Goal: Task Accomplishment & Management: Use online tool/utility

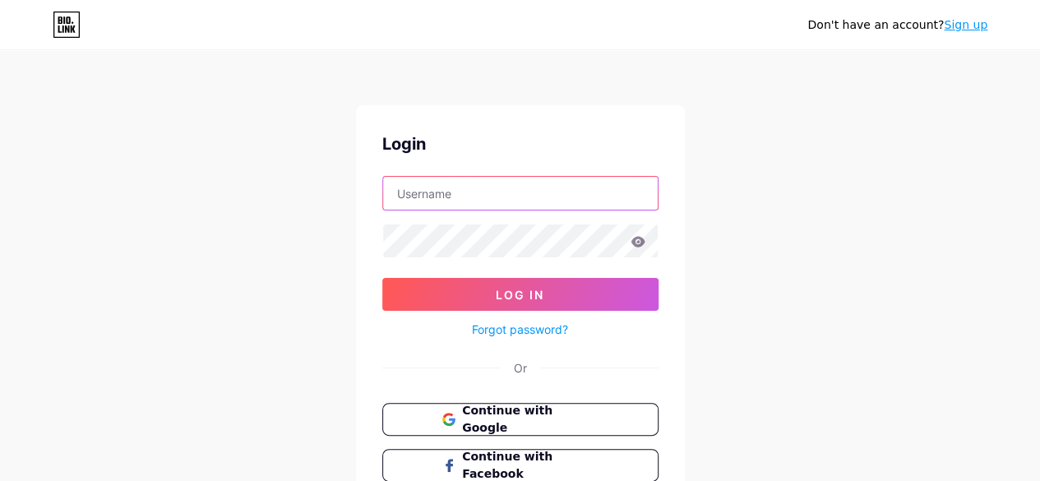
click at [482, 199] on input "text" at bounding box center [520, 193] width 275 height 33
click at [441, 188] on input "text" at bounding box center [520, 193] width 275 height 33
paste input "goschool"
type input "goschool"
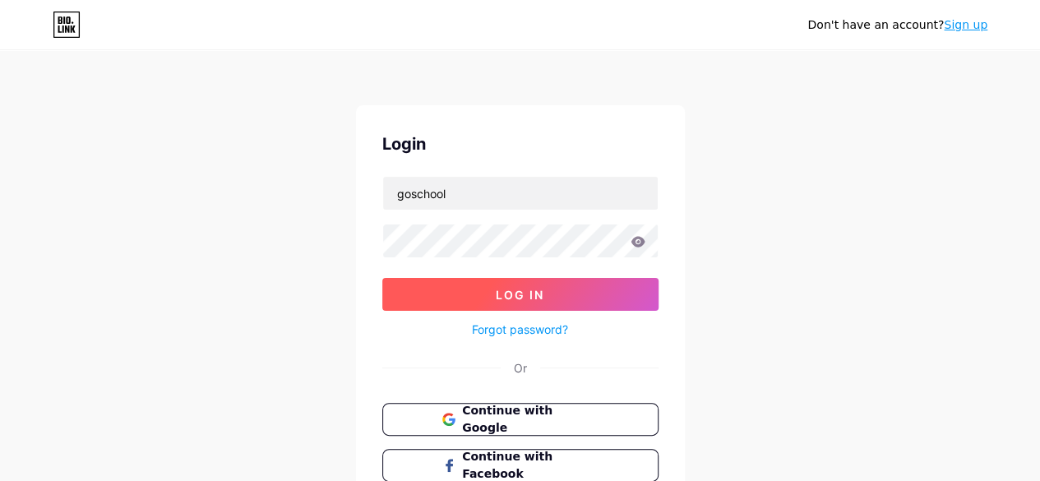
click at [454, 280] on button "Log In" at bounding box center [520, 294] width 276 height 33
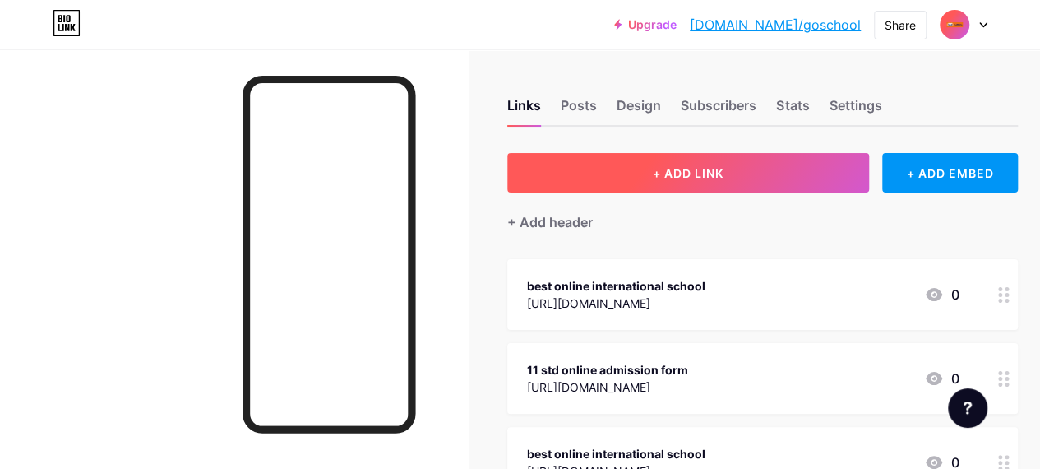
click at [766, 167] on button "+ ADD LINK" at bounding box center [688, 172] width 362 height 39
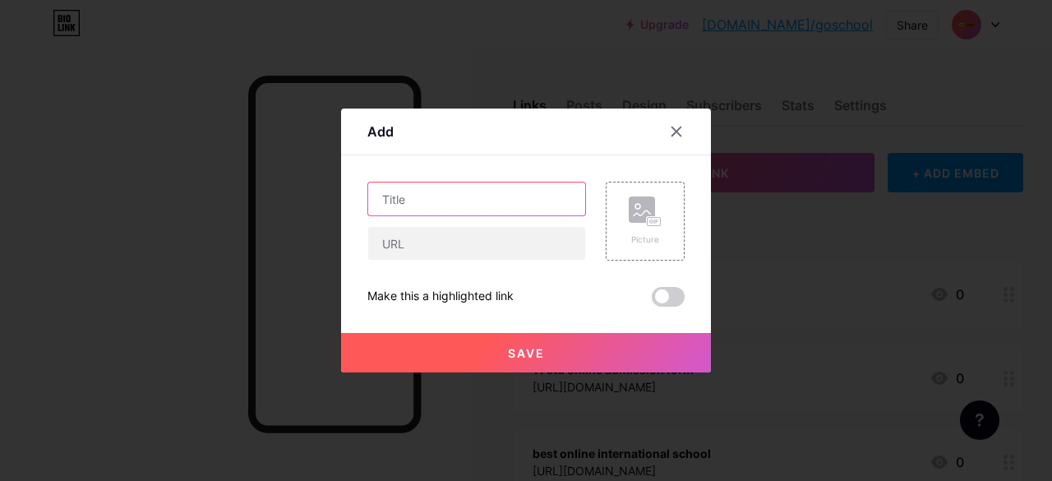
click at [457, 205] on input "text" at bounding box center [476, 199] width 217 height 33
paste input "GoSchool Redefines Online Schools with Global Curriculum and Flexibility"
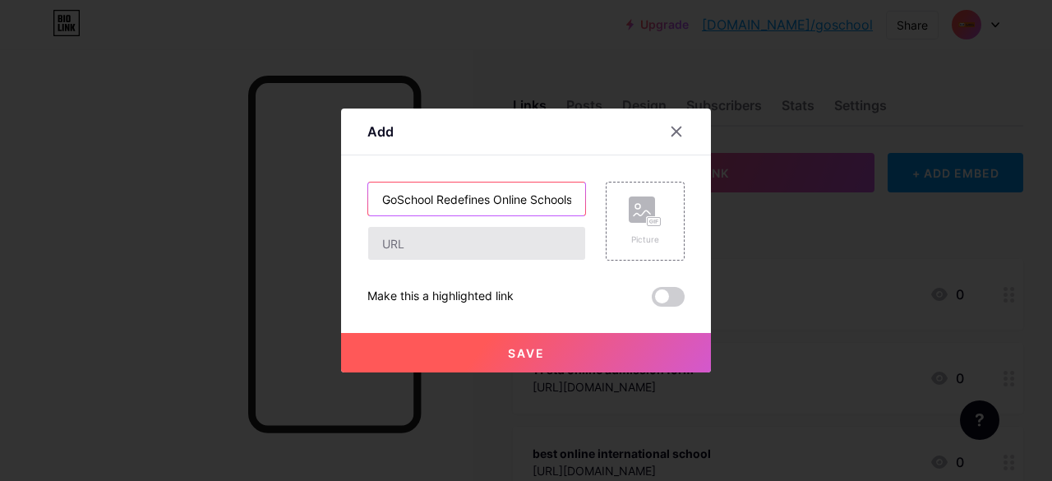
scroll to position [0, 207]
type input "GoSchool Redefines Online Schools with Global Curriculum and Flexibility"
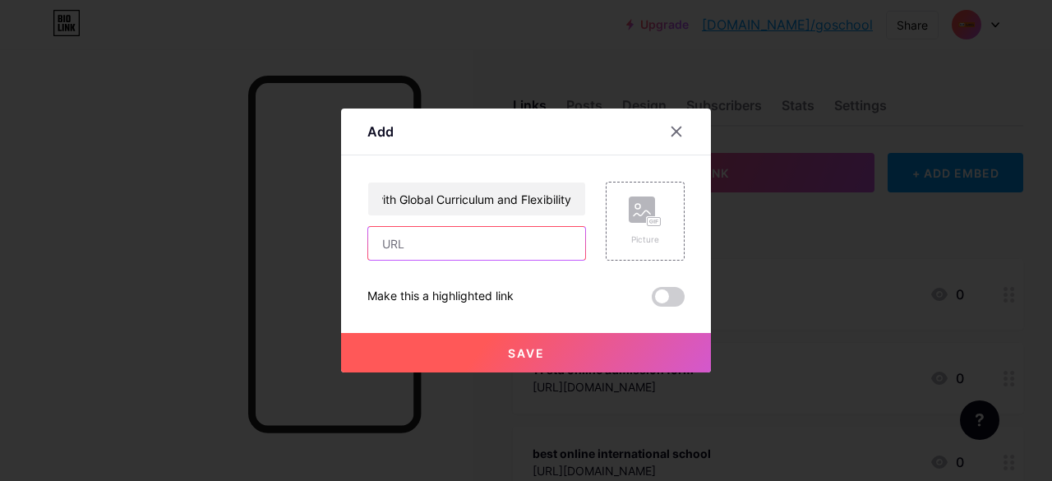
click at [449, 238] on input "text" at bounding box center [476, 243] width 217 height 33
paste input "[URL][DOMAIN_NAME]"
type input "[URL][DOMAIN_NAME]"
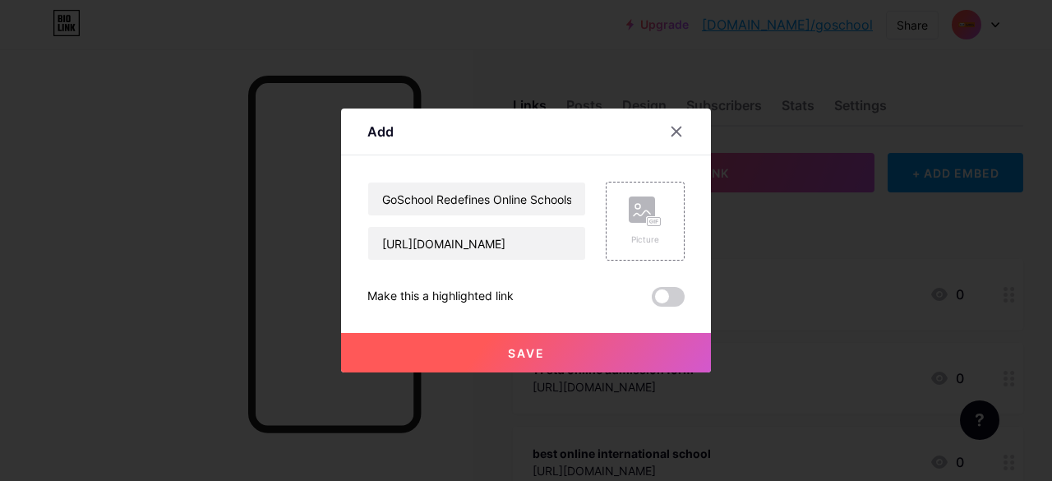
click at [673, 302] on span at bounding box center [668, 297] width 33 height 20
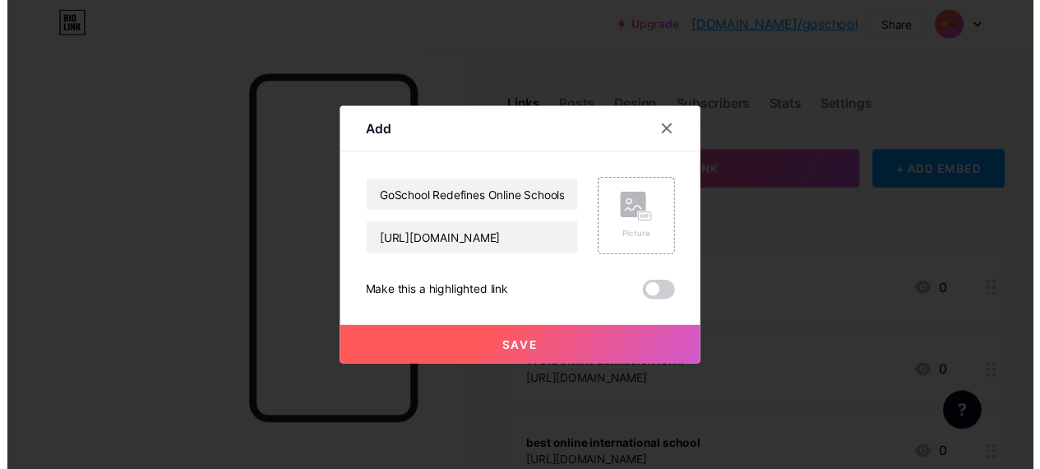
scroll to position [0, 0]
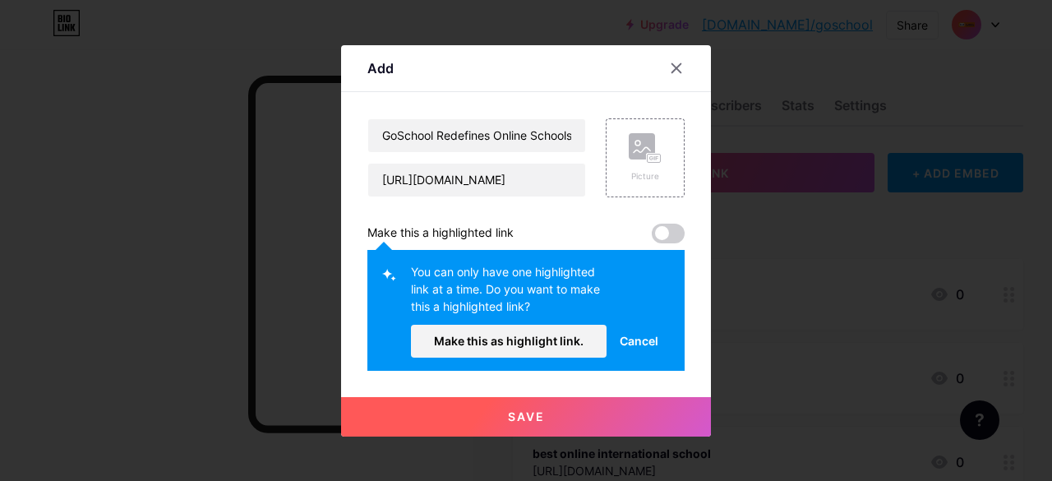
click at [605, 409] on button "Save" at bounding box center [526, 416] width 370 height 39
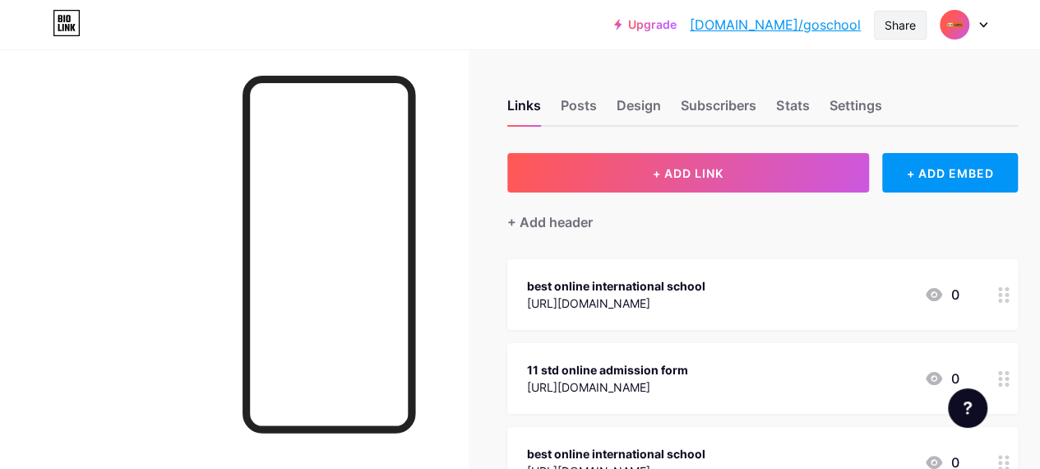
click at [909, 25] on div "Share" at bounding box center [900, 24] width 31 height 17
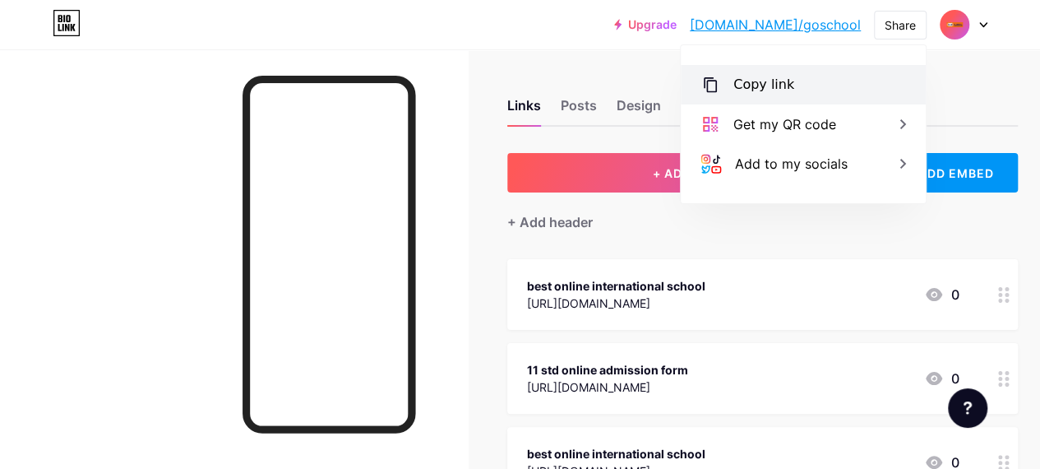
click at [788, 97] on div "Copy link" at bounding box center [803, 84] width 245 height 39
